Goal: Task Accomplishment & Management: Complete application form

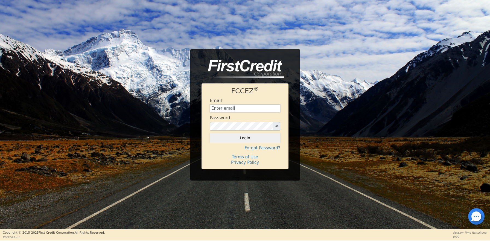
type input "[EMAIL_ADDRESS][DOMAIN_NAME]"
click at [245, 138] on button "Login" at bounding box center [245, 137] width 71 height 9
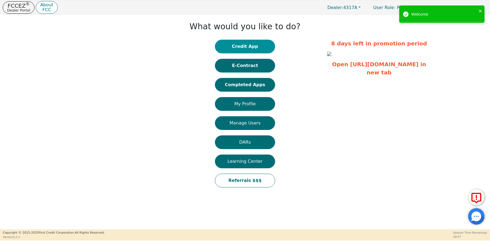
click at [249, 50] on button "Credit App" at bounding box center [245, 47] width 60 height 14
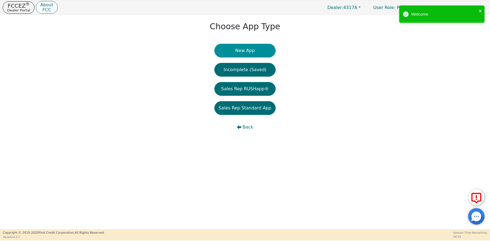
click at [246, 49] on button "New App" at bounding box center [244, 51] width 61 height 14
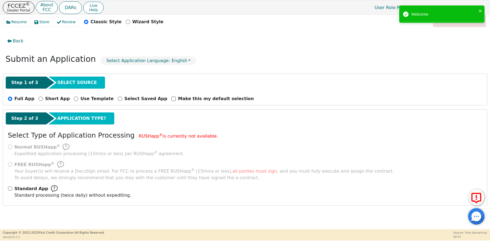
click at [10, 189] on input "Standard App Standard processing (twice daily) without expediting." at bounding box center [10, 188] width 4 height 4
radio input "true"
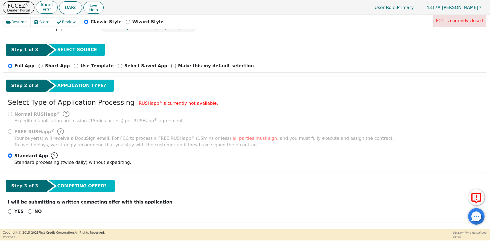
click at [29, 212] on input "NO" at bounding box center [30, 211] width 4 height 4
radio input "true"
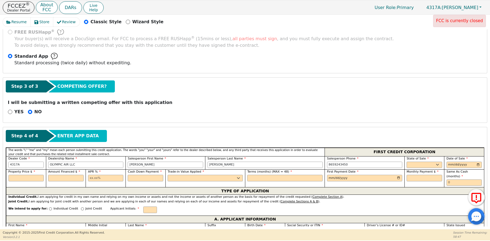
scroll to position [139, 0]
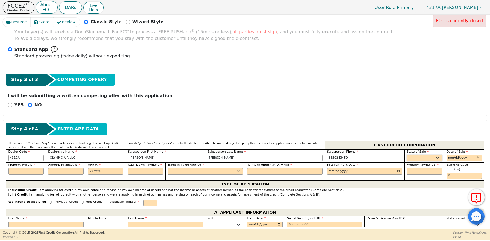
select select "TN"
click at [448, 158] on input "date" at bounding box center [465, 158] width 36 height 7
type input "[DATE]"
click at [24, 171] on input "text" at bounding box center [26, 171] width 36 height 7
type input "3698.00"
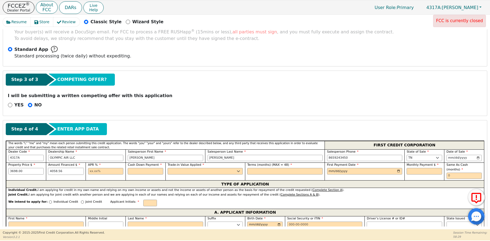
type input "4058.56"
type input "20.79"
type input "0.00"
select select "n"
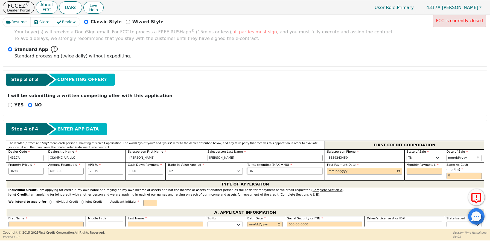
type input "36"
click at [335, 171] on input "date" at bounding box center [364, 171] width 75 height 7
type input "[DATE]"
click at [416, 168] on input "text" at bounding box center [425, 171] width 36 height 7
type input "152.47"
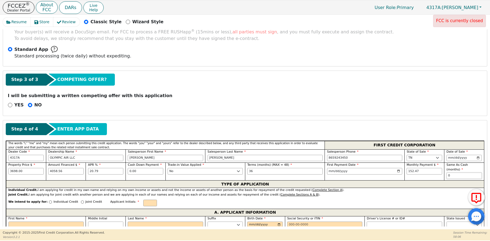
type input "0"
click at [81, 202] on input "Joint Credit" at bounding box center [82, 201] width 3 height 3
radio input "true"
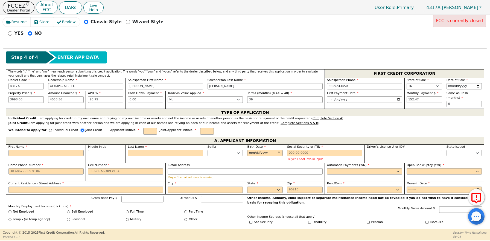
scroll to position [214, 0]
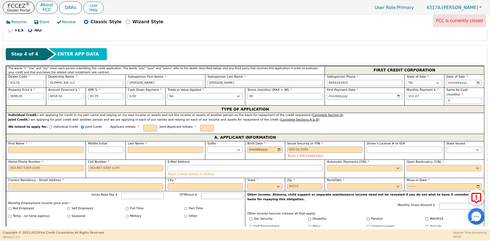
click at [48, 151] on input "First Name" at bounding box center [45, 150] width 75 height 7
type input "C"
type input "Ch"
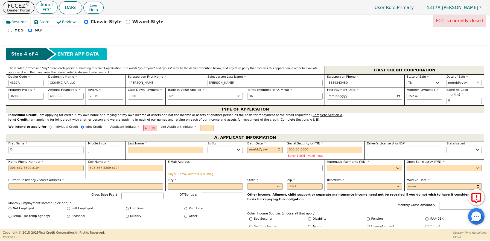
type input "Ch"
type input "Chl"
type input "Chlo"
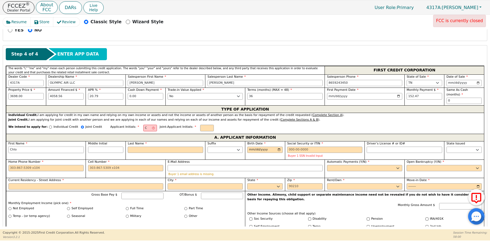
type input "[PERSON_NAME]"
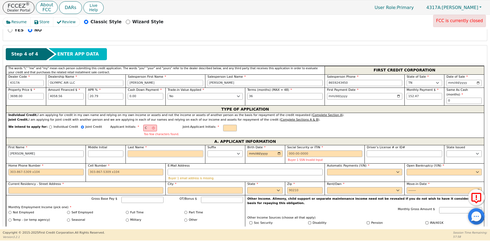
type input "CW"
type input "W"
type input "[PERSON_NAME]"
type input "Wi"
type input "[PERSON_NAME]"
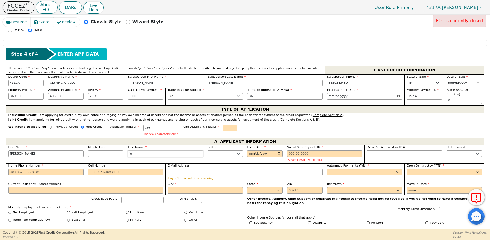
type input "Wiu"
type input "[PERSON_NAME]"
type input "Wiul"
type input "[PERSON_NAME]"
type input "Wiull"
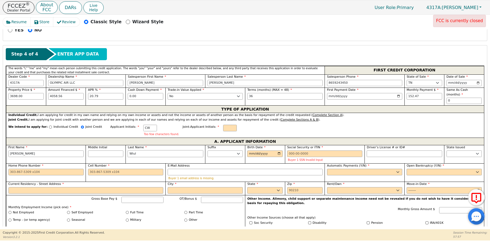
type input "[PERSON_NAME]"
type input "Wiullia"
type input "[PERSON_NAME]"
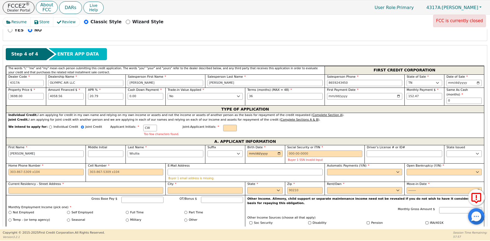
type input "Wiulliam"
type input "[PERSON_NAME]"
type input "Wiullia"
type input "[PERSON_NAME]"
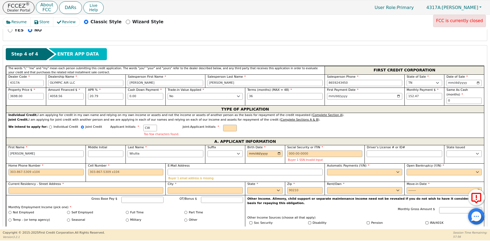
type input "[PERSON_NAME]"
type input "Wiull"
type input "[PERSON_NAME]"
type input "Wiul"
type input "[PERSON_NAME]"
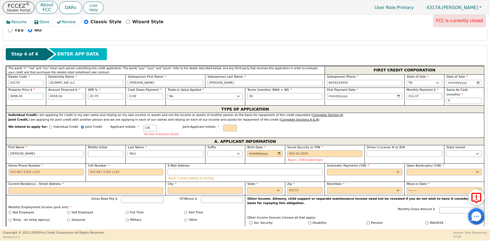
type input "Wiu"
type input "[PERSON_NAME]"
type input "Wi"
type input "[PERSON_NAME]"
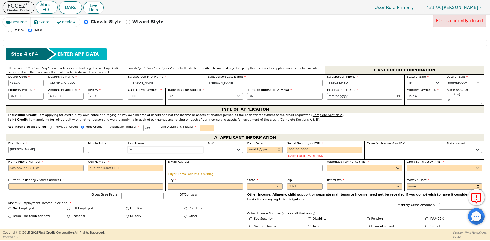
type input "Wil"
type input "[PERSON_NAME]"
type input "Will"
type input "[PERSON_NAME]"
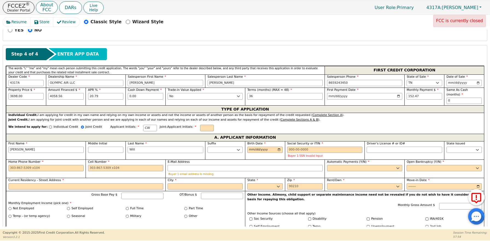
type input "[PERSON_NAME]"
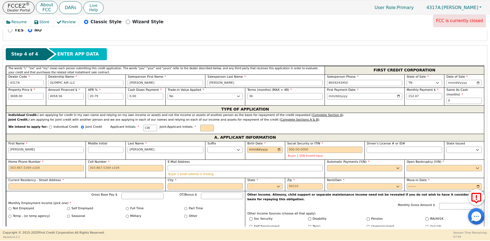
type input "[PERSON_NAME]"
click at [250, 147] on input "Birth Date" at bounding box center [265, 150] width 36 height 7
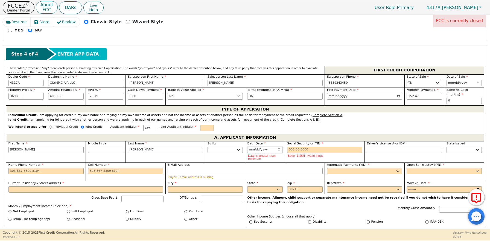
type input "[DATE]"
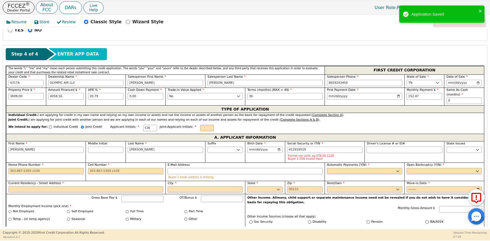
type input "***-**-9519"
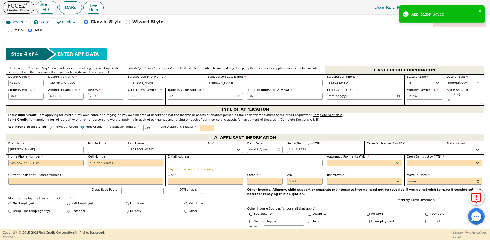
click at [115, 163] on input "Cell Number" at bounding box center [125, 163] width 75 height 7
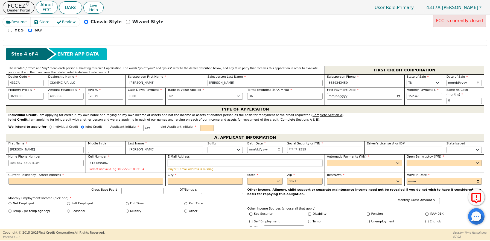
type input "[PHONE_NUMBER]"
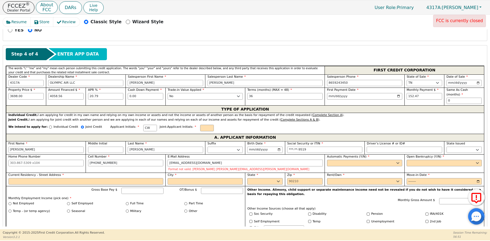
type input "[EMAIL_ADDRESS][DOMAIN_NAME]"
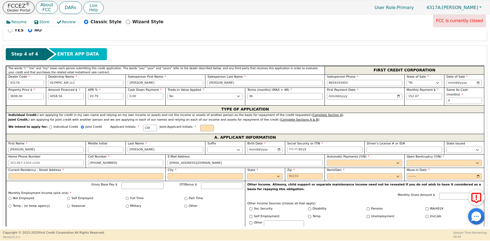
select select "n"
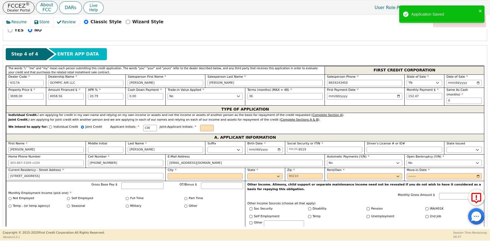
type input "[STREET_ADDRESS]"
type input "brush creek"
select select "TN"
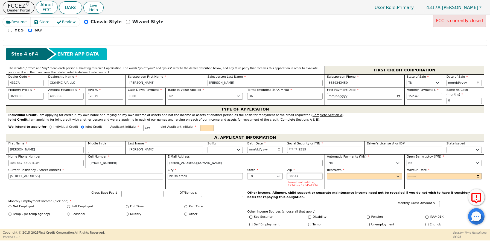
type input "38547"
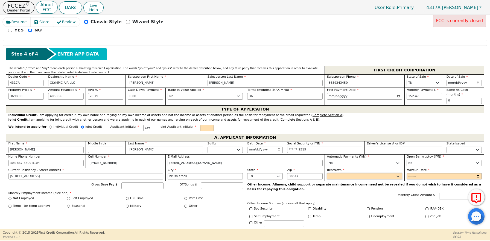
select select "Own"
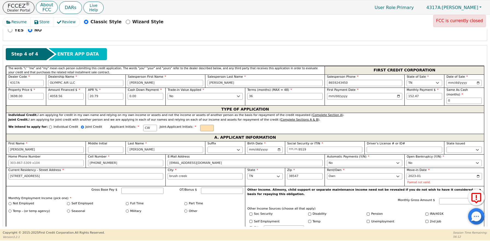
type input "2023-01"
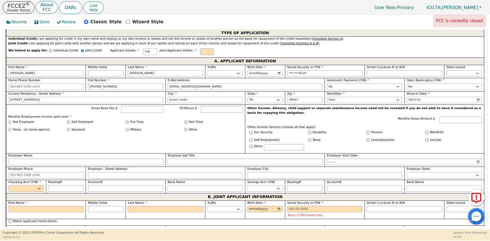
scroll to position [293, 0]
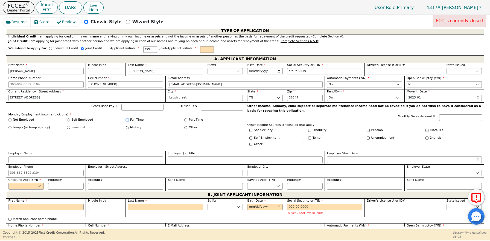
click at [128, 120] on input "Full Time" at bounding box center [127, 119] width 3 height 3
radio input "true"
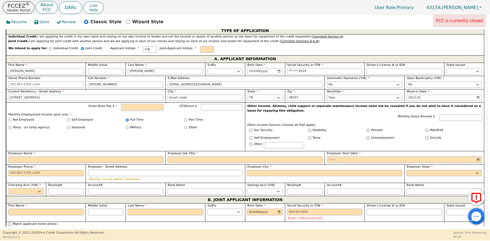
click at [138, 105] on input "Gross Base Pay $" at bounding box center [142, 107] width 42 height 7
type input "2000.00"
click at [50, 160] on input "Employer Name" at bounding box center [85, 159] width 155 height 7
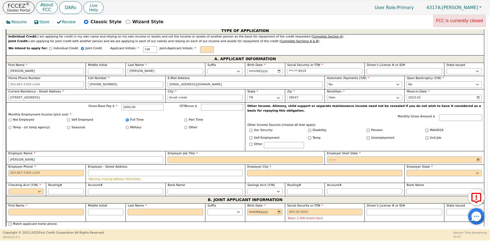
type input "[PERSON_NAME]"
type input "server"
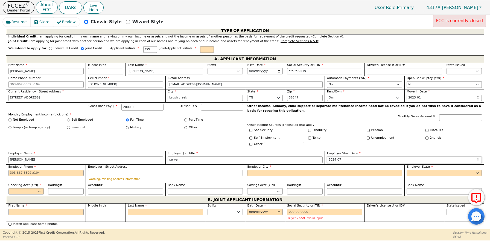
type input "2024-07"
click at [61, 170] on input "[PHONE_NUMBER]" at bounding box center [45, 173] width 75 height 7
type input "[PHONE_NUMBER]"
click at [258, 172] on input "Employer City" at bounding box center [324, 173] width 155 height 7
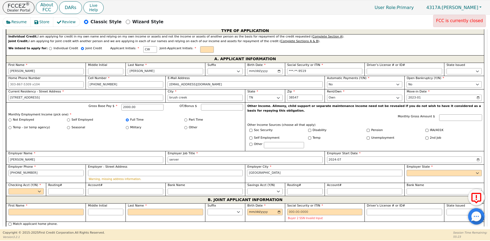
type input "[GEOGRAPHIC_DATA]"
select select "TN"
select select "y"
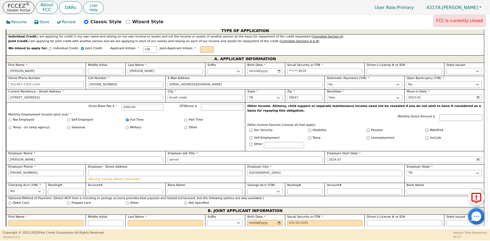
click at [69, 189] on input "Routing#" at bounding box center [66, 191] width 36 height 7
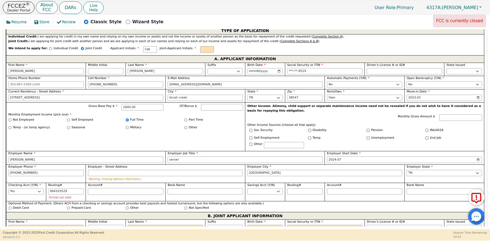
type input "*********"
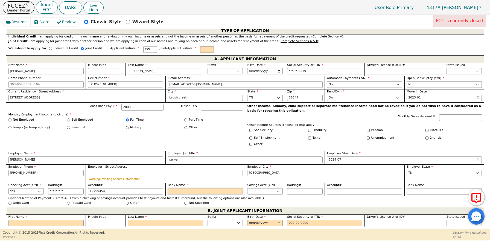
type input "********"
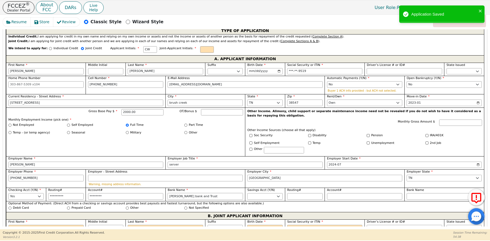
scroll to position [0, 0]
type input "[PERSON_NAME] bank and Trust"
click at [52, 196] on input "064103529" at bounding box center [66, 196] width 36 height 7
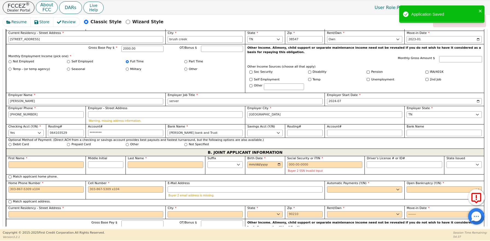
scroll to position [359, 0]
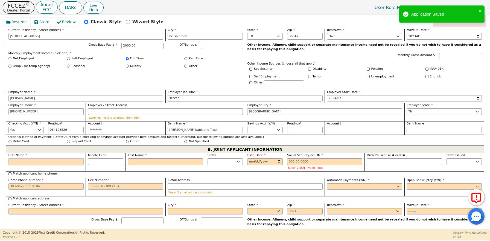
type input "*********"
click at [46, 158] on input "First Name" at bounding box center [45, 161] width 75 height 7
type input "S"
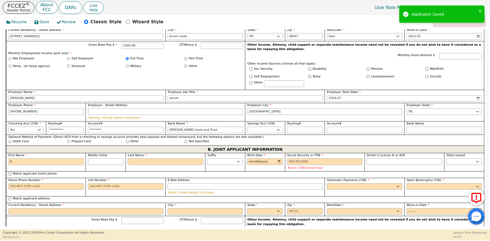
type input "Se"
type input "Sev"
type input "Seve"
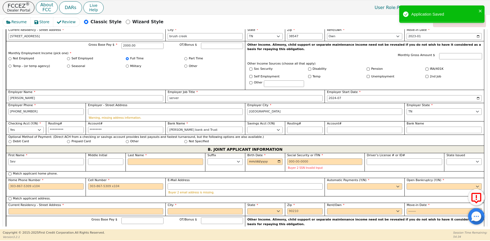
type input "Seve"
type input "Seven"
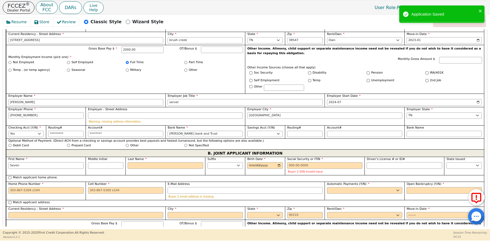
click at [54, 159] on div "First Name Seven" at bounding box center [45, 163] width 75 height 12
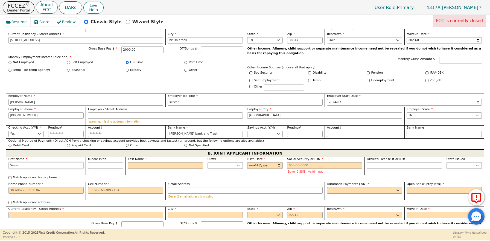
click at [57, 162] on input "Seven" at bounding box center [45, 165] width 75 height 7
type input "Seve"
type input "Sev"
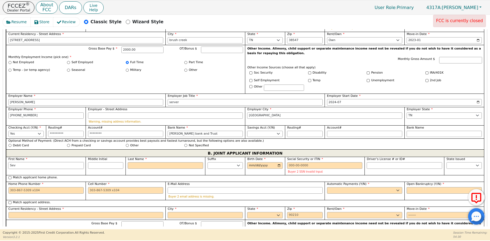
type input "Se"
type input "S"
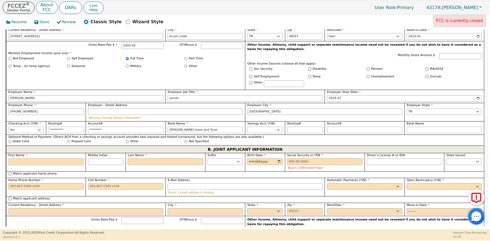
type input "S"
type input "St"
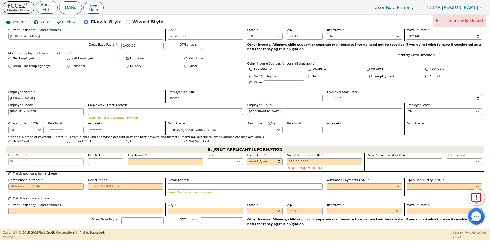
type input "Ste"
type input "Stev"
type input "[PERSON_NAME]"
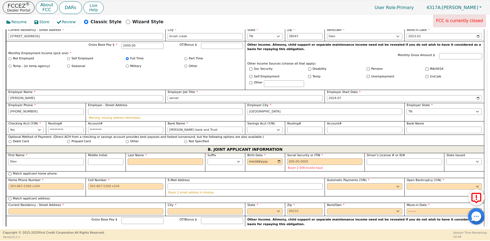
type input "[PERSON_NAME]"
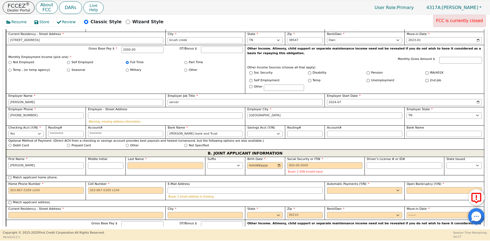
type input "W"
type input "SW"
type input "[PERSON_NAME]"
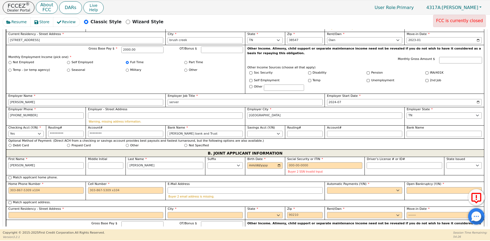
type input "Wul"
type input "[PERSON_NAME]"
type input "Wull"
type input "[PERSON_NAME]"
type input "Wulla"
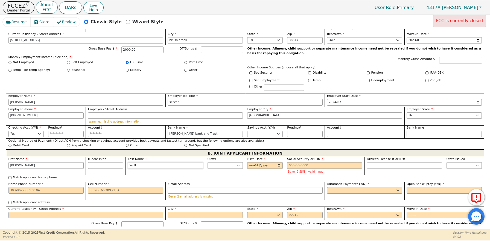
type input "[PERSON_NAME]"
type input "Wullai"
type input "[PERSON_NAME]"
type input "Wulla"
type input "[PERSON_NAME]"
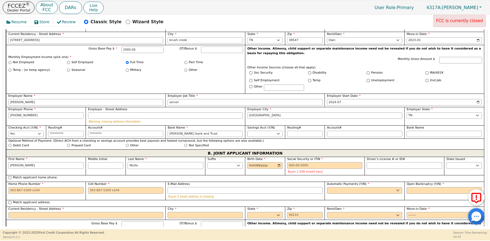
type input "Wull"
type input "[PERSON_NAME]"
type input "Wul"
type input "[PERSON_NAME]"
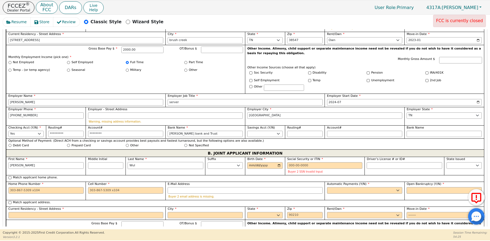
type input "[PERSON_NAME]"
type input "W"
type input "[PERSON_NAME]"
type input "Wi"
type input "[PERSON_NAME]"
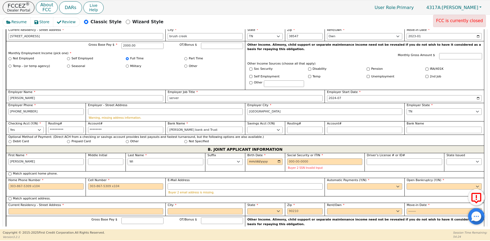
type input "Wil"
type input "[PERSON_NAME]"
type input "Will"
type input "[PERSON_NAME]"
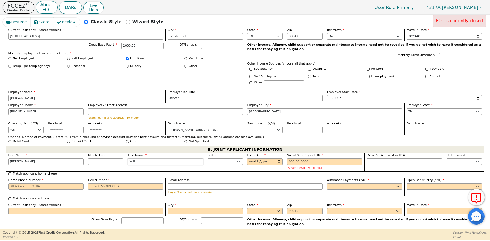
type input "[PERSON_NAME]"
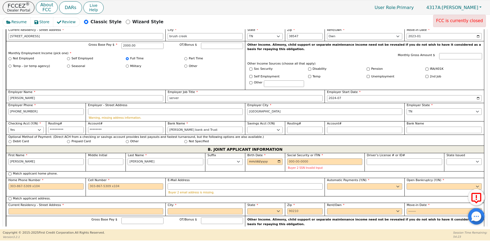
type input "Williamn"
type input "[PERSON_NAME]"
type input "Williamns"
type input "[PERSON_NAME]"
type input "Williamn"
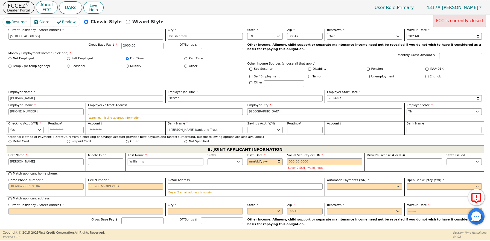
type input "[PERSON_NAME]"
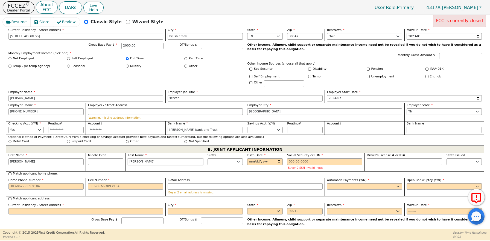
type input "[PERSON_NAME]"
type input "[DATE]"
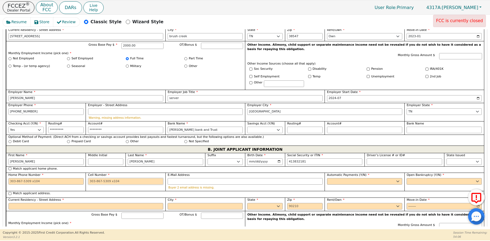
type input "***-**-2181"
click at [118, 178] on input "Cell Number" at bounding box center [125, 181] width 75 height 7
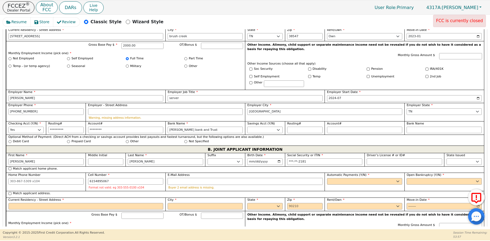
type input "[PHONE_NUMBER]"
type input "[EMAIL_ADDRESS][DOMAIN_NAME]"
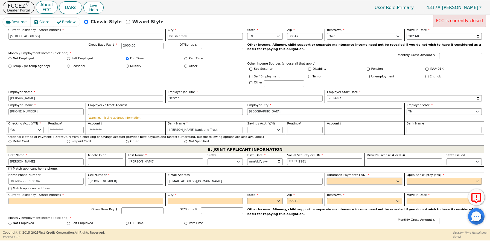
select select "y"
type input "[PERSON_NAME]"
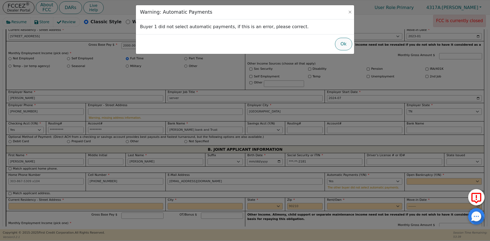
click at [343, 45] on button "Ok" at bounding box center [343, 44] width 17 height 13
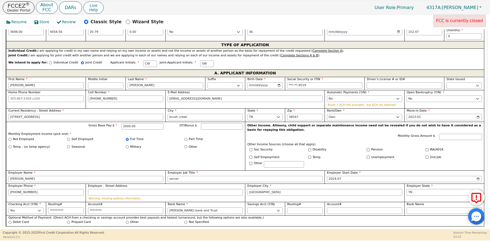
scroll to position [270, 0]
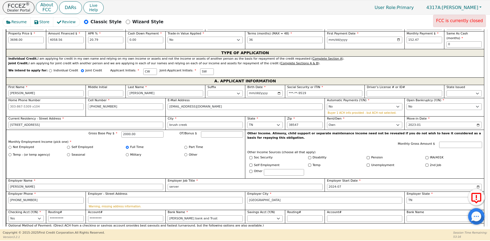
select select "y"
type input "[PERSON_NAME] bank and Trust"
type input "*********"
type input "********"
type input "[PERSON_NAME]"
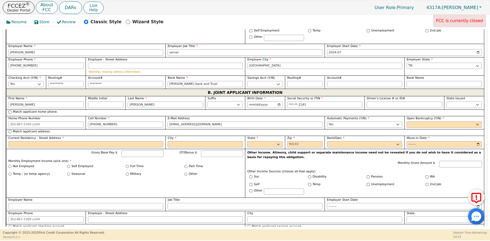
scroll to position [400, 0]
select select "n"
click at [10, 130] on input "Match applicant address." at bounding box center [9, 131] width 3 height 3
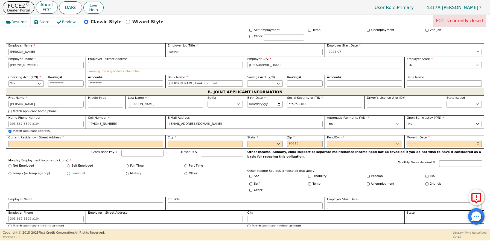
checkbox input "true"
type input "[STREET_ADDRESS]"
type input "brush creek"
select select "TN"
type input "38547"
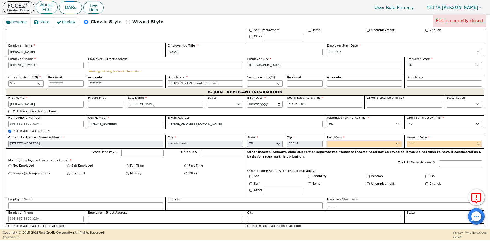
select select "Own"
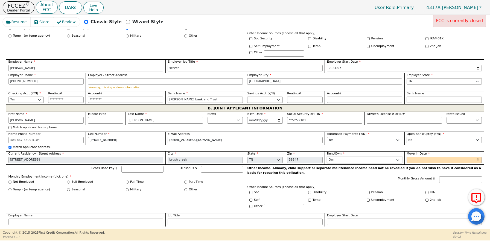
scroll to position [385, 0]
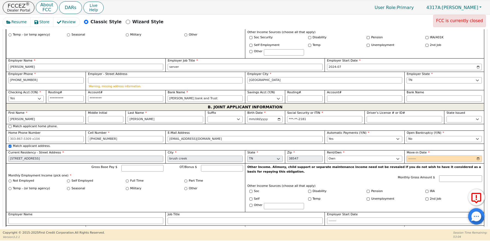
click at [409, 156] on input "Move-in Date" at bounding box center [444, 159] width 75 height 7
type input "2023-01"
click at [127, 179] on input "Full Time" at bounding box center [127, 180] width 3 height 3
radio input "true"
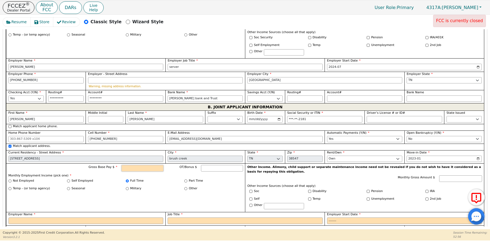
click at [135, 166] on input "Gross Base Pay $" at bounding box center [142, 168] width 42 height 7
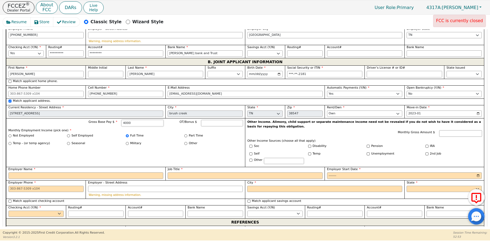
scroll to position [434, 0]
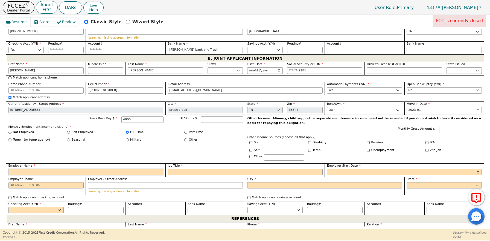
type input "4000.00"
click at [98, 169] on input "Employer Name" at bounding box center [85, 172] width 155 height 7
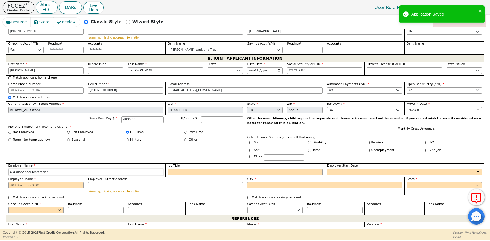
type input "Old glory pool restoration"
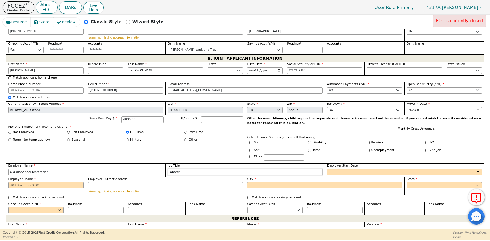
type input "laborer"
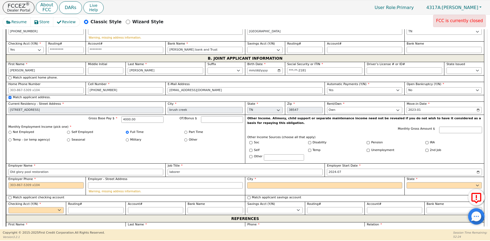
type input "2024-07"
click at [262, 182] on input "City" at bounding box center [324, 185] width 155 height 7
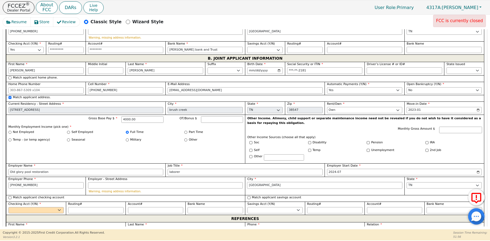
click at [266, 182] on input "[GEOGRAPHIC_DATA]" at bounding box center [324, 185] width 155 height 7
click at [11, 196] on input "Match applicant checking account" at bounding box center [9, 197] width 3 height 3
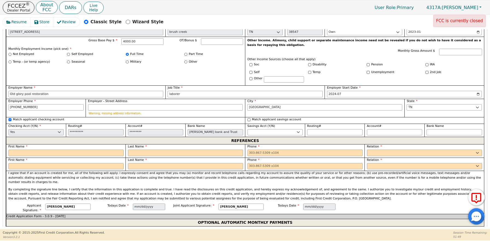
scroll to position [512, 0]
click at [67, 149] on input "text" at bounding box center [65, 152] width 115 height 7
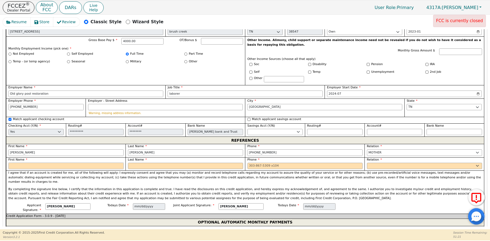
click at [27, 163] on input "text" at bounding box center [65, 166] width 115 height 7
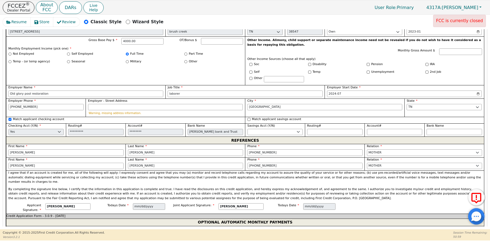
click at [311, 173] on p "I agree that if an account is created for me, all of the following will apply: …" at bounding box center [245, 178] width 474 height 14
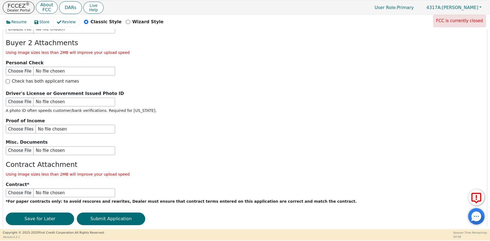
scroll to position [924, 0]
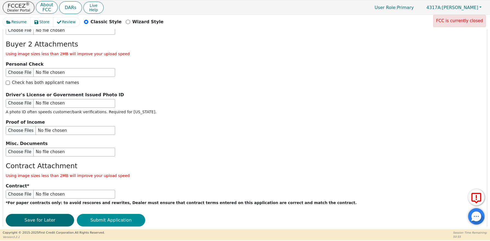
click at [114, 214] on button "Submit Application" at bounding box center [111, 220] width 68 height 13
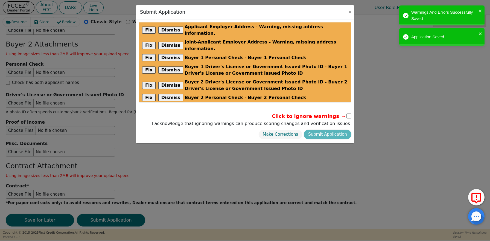
click at [349, 113] on input "checkbox" at bounding box center [349, 115] width 5 height 5
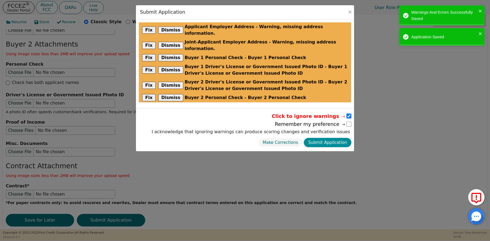
click at [339, 138] on button "Submit Application" at bounding box center [328, 143] width 48 height 10
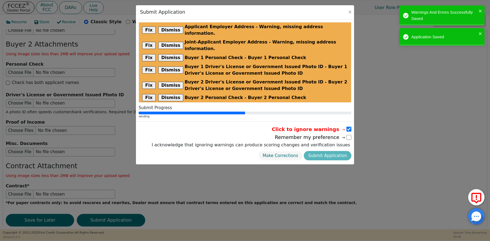
scroll to position [0, 0]
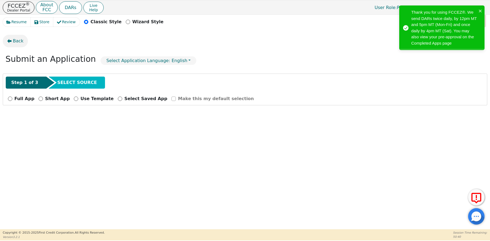
click at [19, 41] on span "Back" at bounding box center [18, 41] width 11 height 7
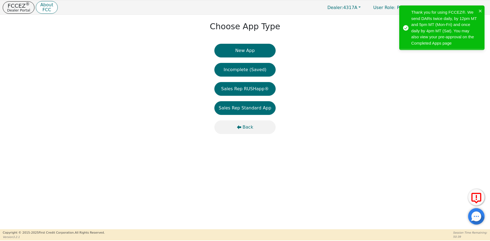
click at [245, 126] on span "Back" at bounding box center [248, 127] width 11 height 7
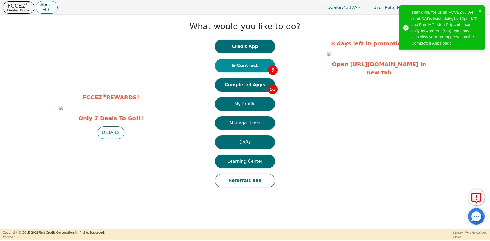
click at [252, 65] on button "E-Contract 5" at bounding box center [245, 66] width 60 height 14
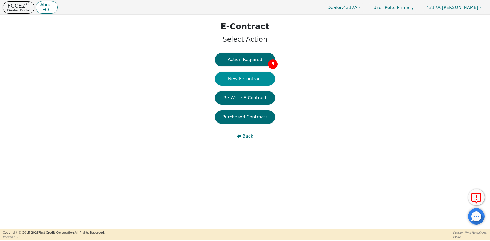
click at [244, 78] on button "New E-Contract" at bounding box center [245, 79] width 60 height 14
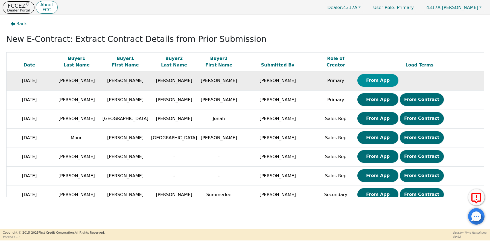
click at [374, 79] on button "From App" at bounding box center [377, 80] width 41 height 13
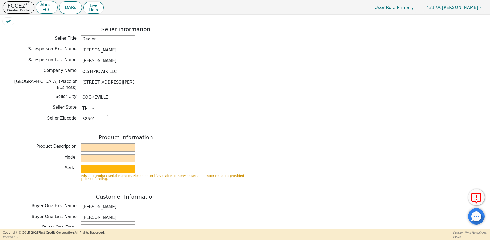
scroll to position [110, 0]
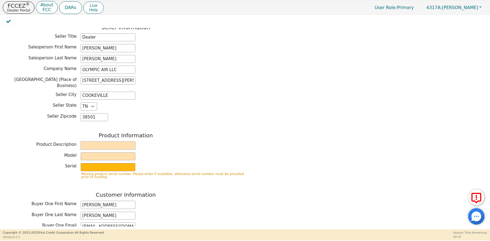
click at [116, 142] on input "text" at bounding box center [108, 145] width 55 height 8
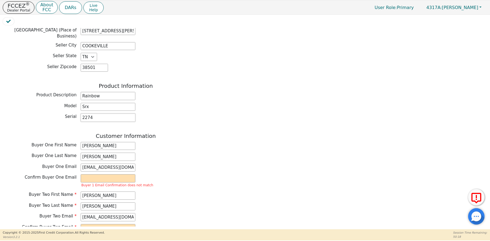
scroll to position [161, 0]
click at [101, 163] on input "[EMAIL_ADDRESS][DOMAIN_NAME]" at bounding box center [108, 166] width 55 height 8
click at [98, 173] on input "email" at bounding box center [108, 177] width 55 height 8
paste input "[EMAIL_ADDRESS][DOMAIN_NAME]"
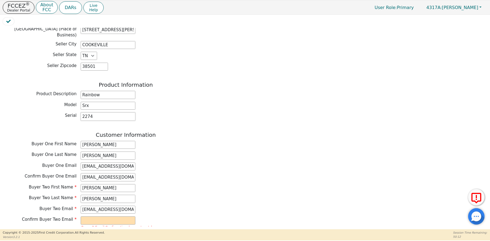
click at [106, 112] on input "2274" at bounding box center [108, 116] width 55 height 8
click at [111, 206] on input "[EMAIL_ADDRESS][DOMAIN_NAME]" at bounding box center [108, 210] width 55 height 8
click at [112, 218] on input "email" at bounding box center [108, 220] width 55 height 8
paste input "[EMAIL_ADDRESS][DOMAIN_NAME]"
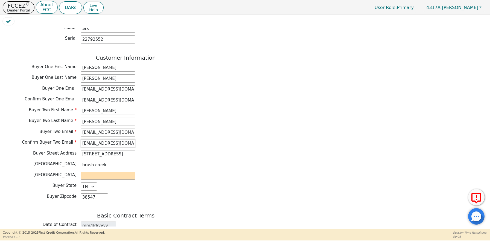
scroll to position [239, 0]
click at [111, 172] on input "text" at bounding box center [108, 175] width 55 height 8
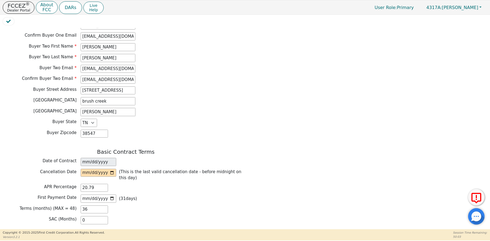
scroll to position [311, 0]
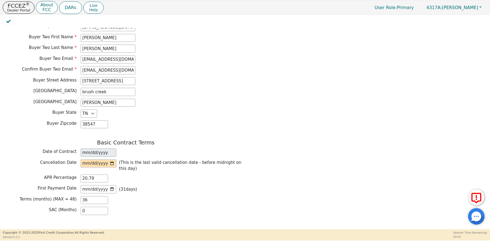
click at [95, 159] on input "date" at bounding box center [99, 163] width 36 height 8
click at [149, 190] on div "Basic Contract Terms Date of Contract [DATE] Cancellation Date [DATE] (This is …" at bounding box center [126, 178] width 246 height 78
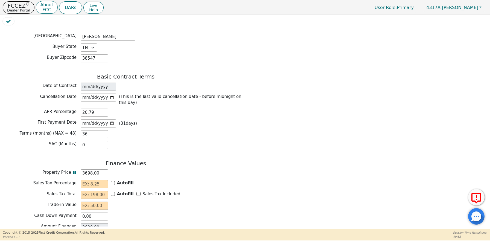
scroll to position [379, 0]
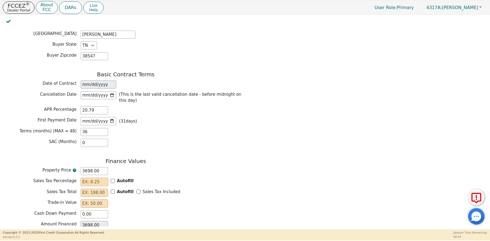
click at [95, 178] on input "text" at bounding box center [94, 182] width 27 height 8
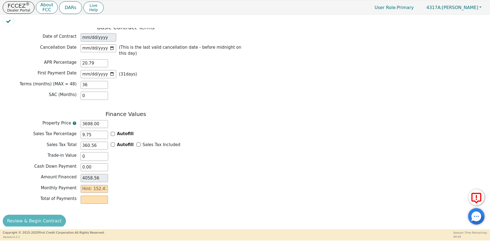
scroll to position [426, 0]
click at [88, 185] on input "text" at bounding box center [94, 189] width 27 height 8
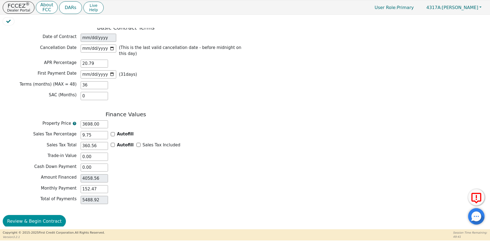
click at [29, 215] on button "Review & Begin Contract" at bounding box center [34, 221] width 63 height 13
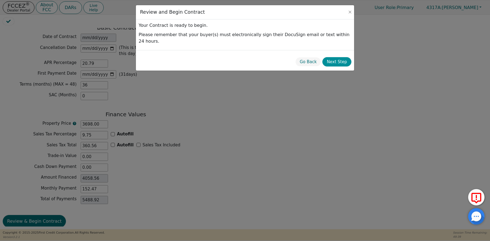
click at [336, 57] on button "Next Step" at bounding box center [336, 62] width 29 height 10
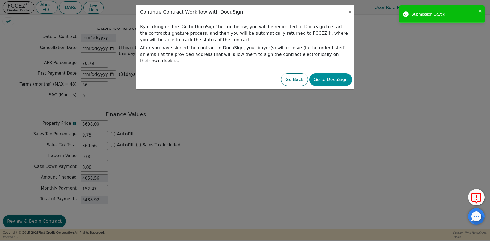
click at [331, 73] on button "Go to DocuSign" at bounding box center [330, 79] width 43 height 13
